Goal: Task Accomplishment & Management: Use online tool/utility

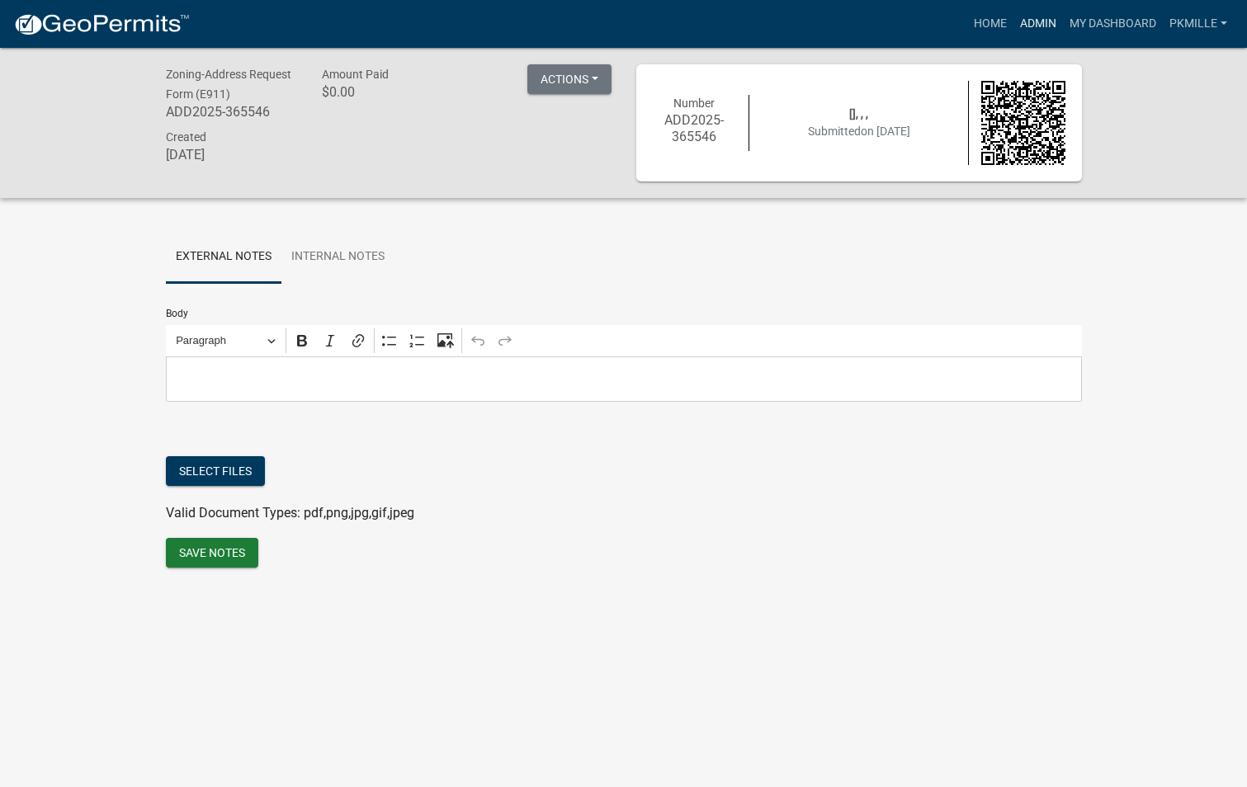
click at [1033, 20] on link "Admin" at bounding box center [1037, 23] width 49 height 31
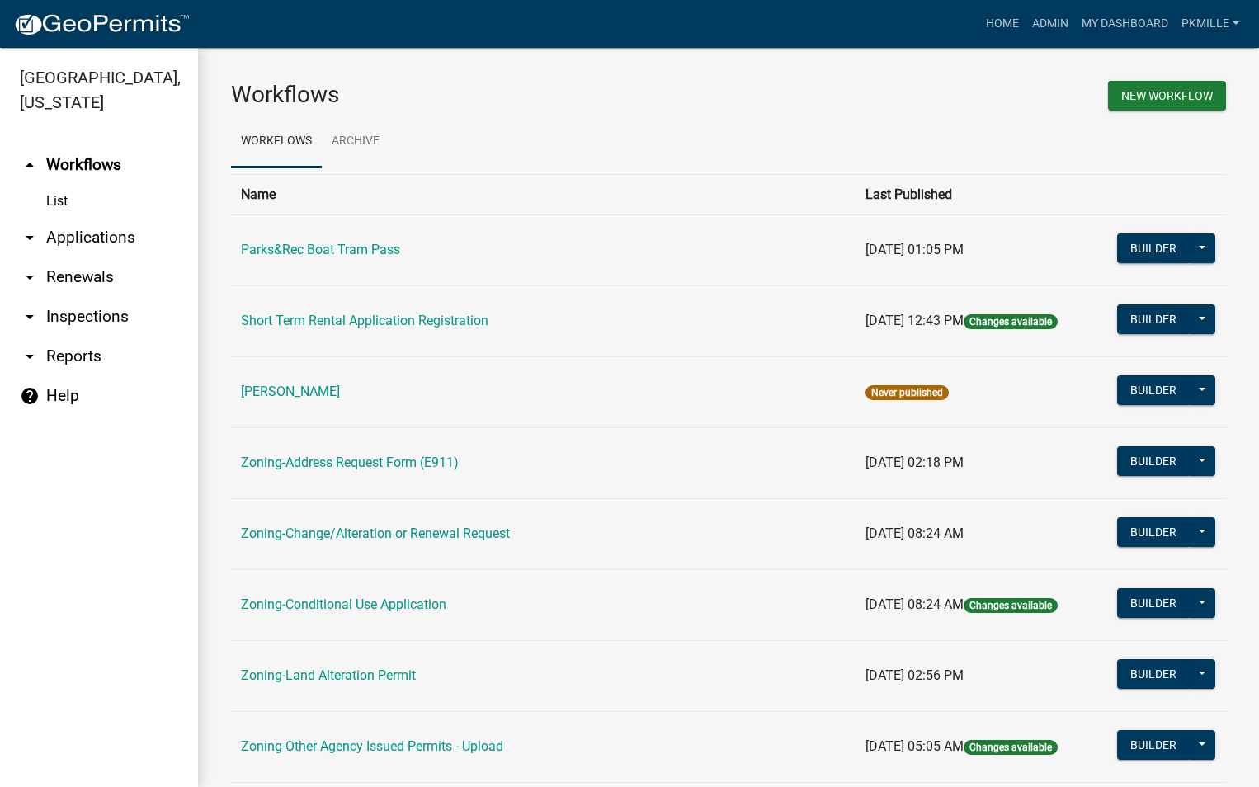
click at [86, 229] on link "arrow_drop_down Applications" at bounding box center [99, 238] width 198 height 40
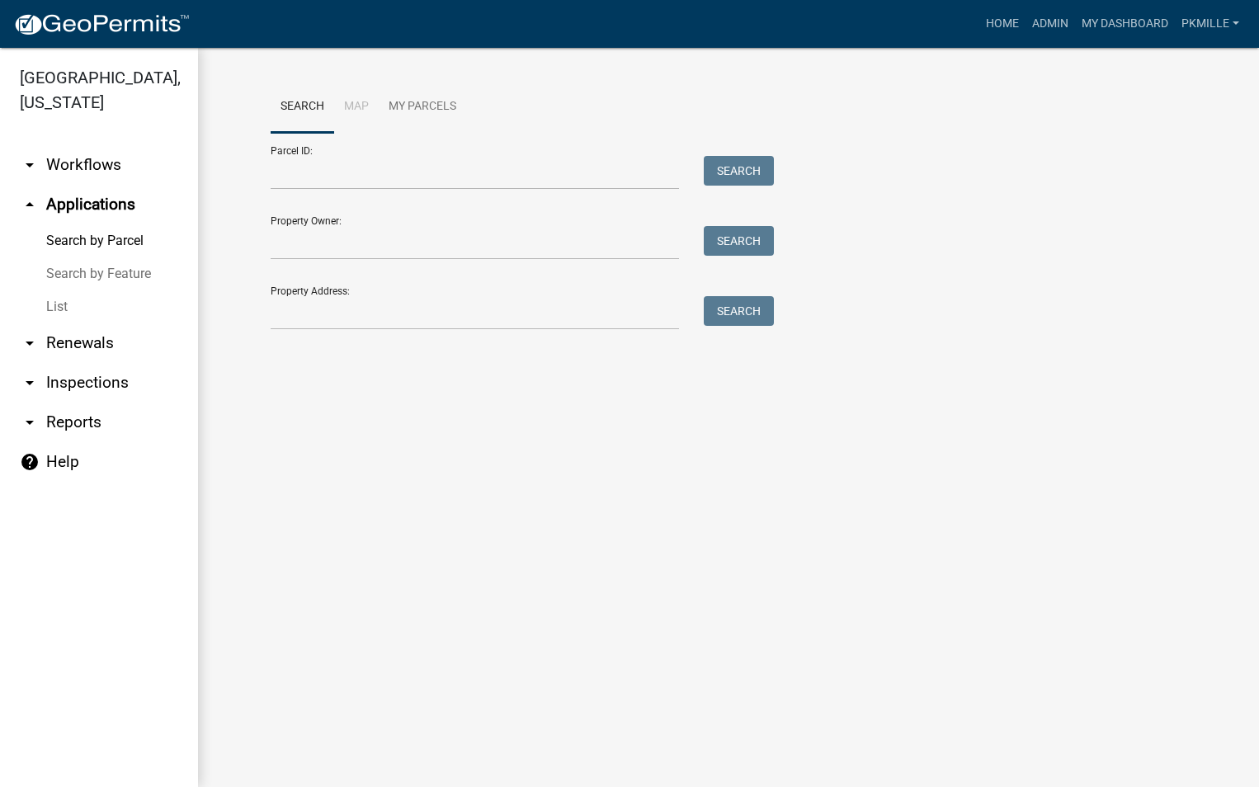
click at [54, 309] on link "List" at bounding box center [99, 306] width 198 height 33
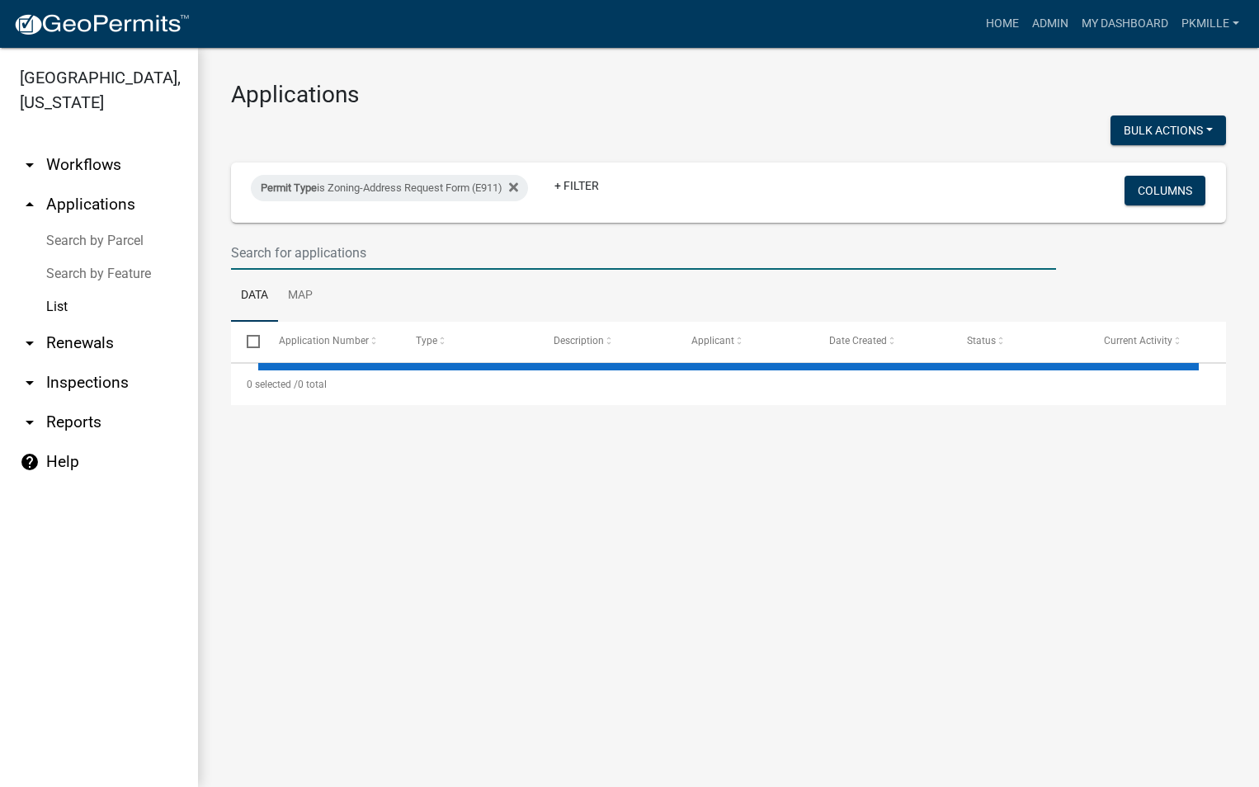
select select "2: 50"
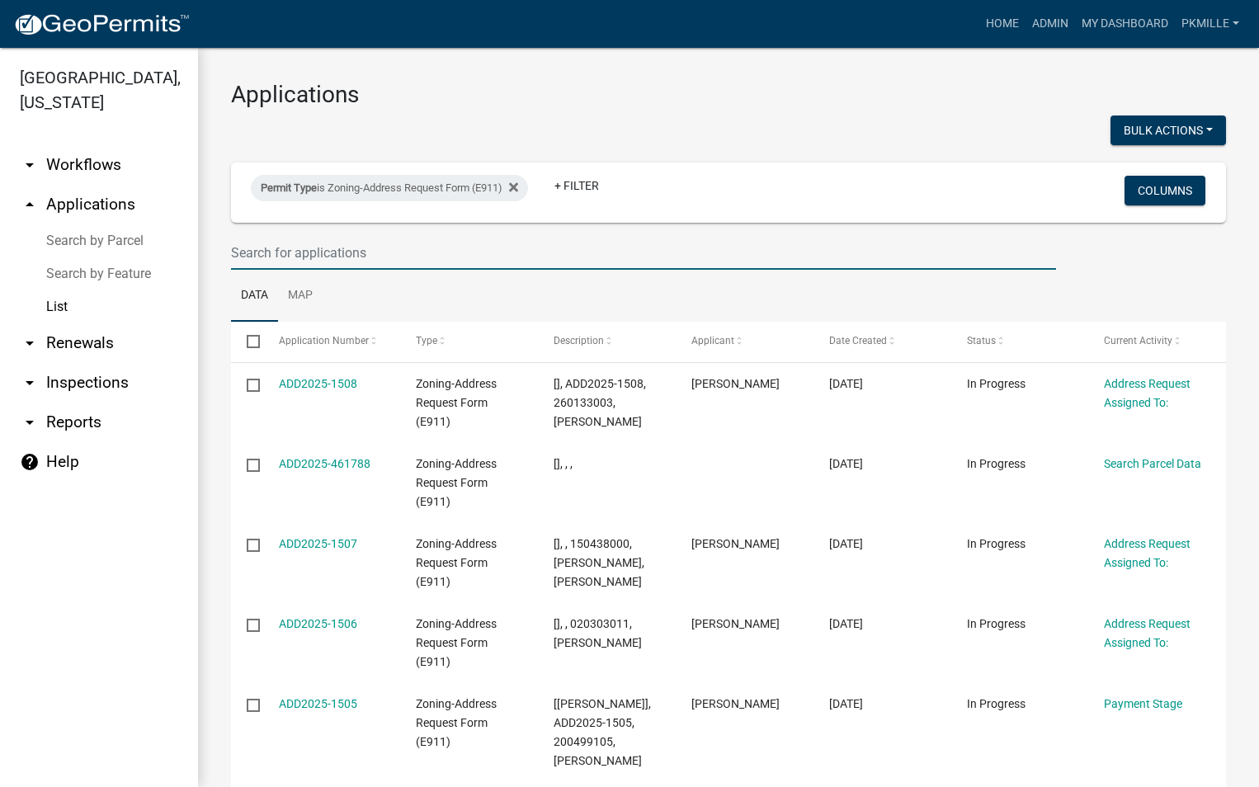
click at [349, 262] on input "text" at bounding box center [643, 253] width 825 height 34
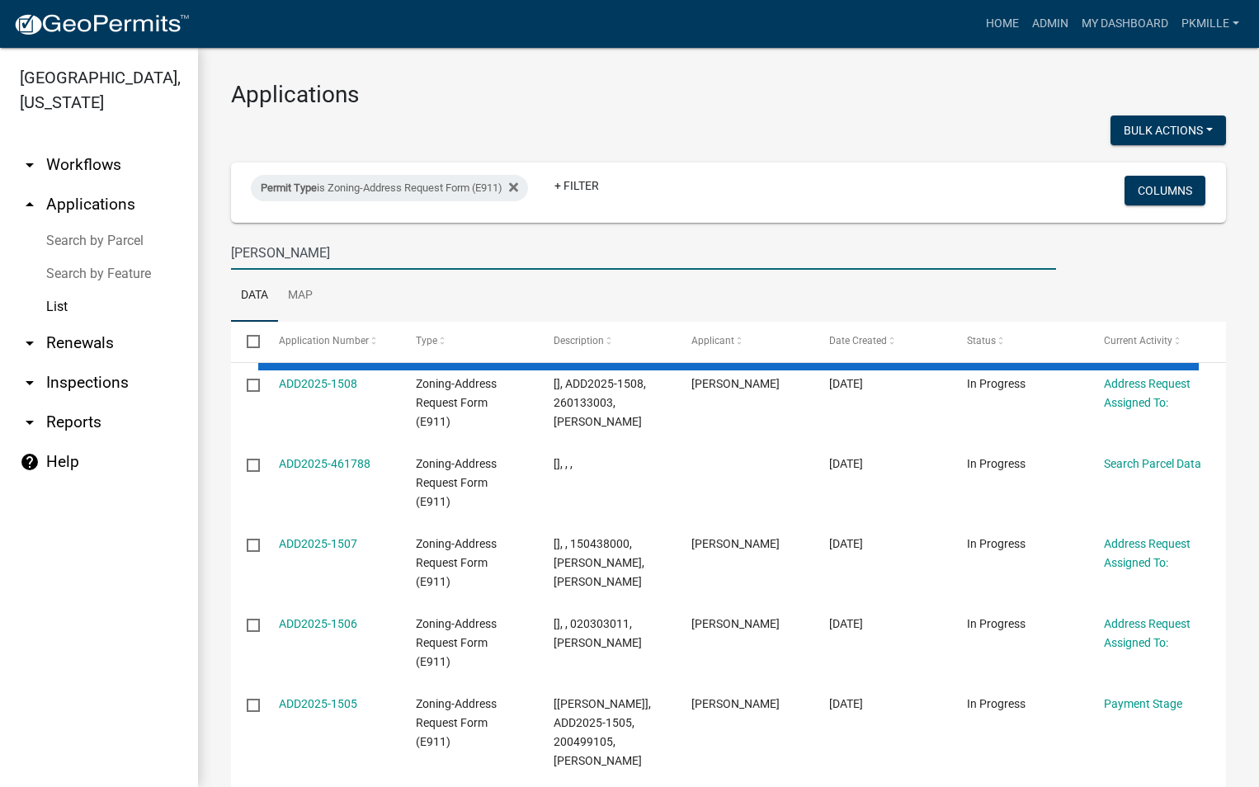
type input "[PERSON_NAME]"
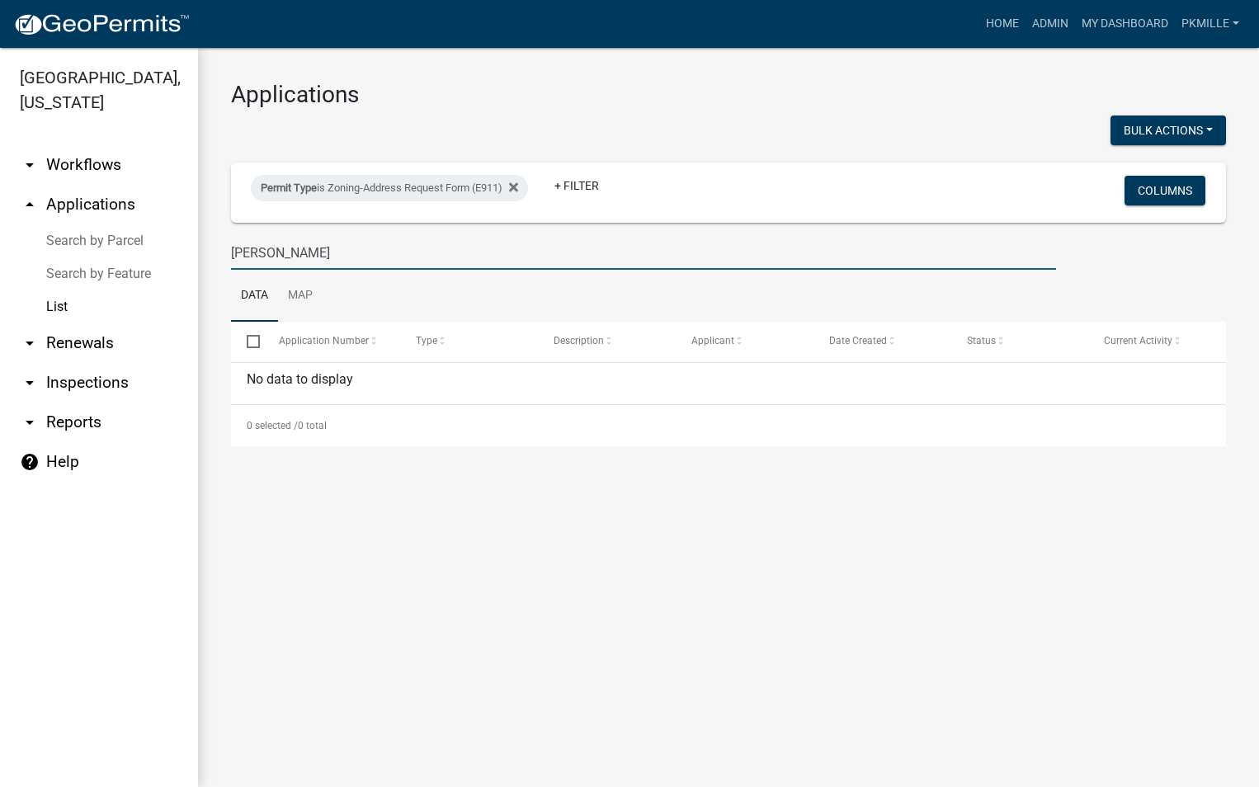
drag, startPoint x: 375, startPoint y: 256, endPoint x: 206, endPoint y: 220, distance: 172.0
click at [206, 220] on div "Applications Bulk Actions Void Permit Type is Zoning-Address Request Form (E911…" at bounding box center [728, 263] width 1061 height 431
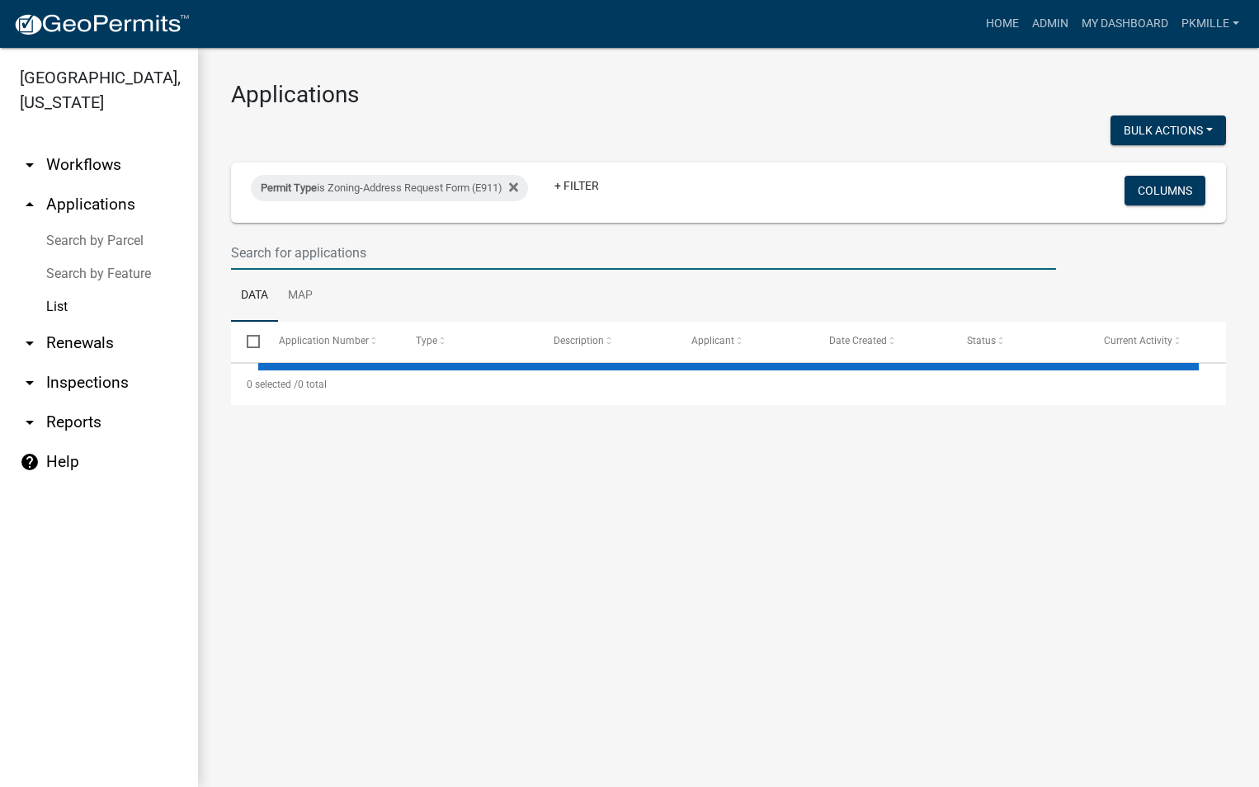
select select "2: 50"
